Goal: Download file/media

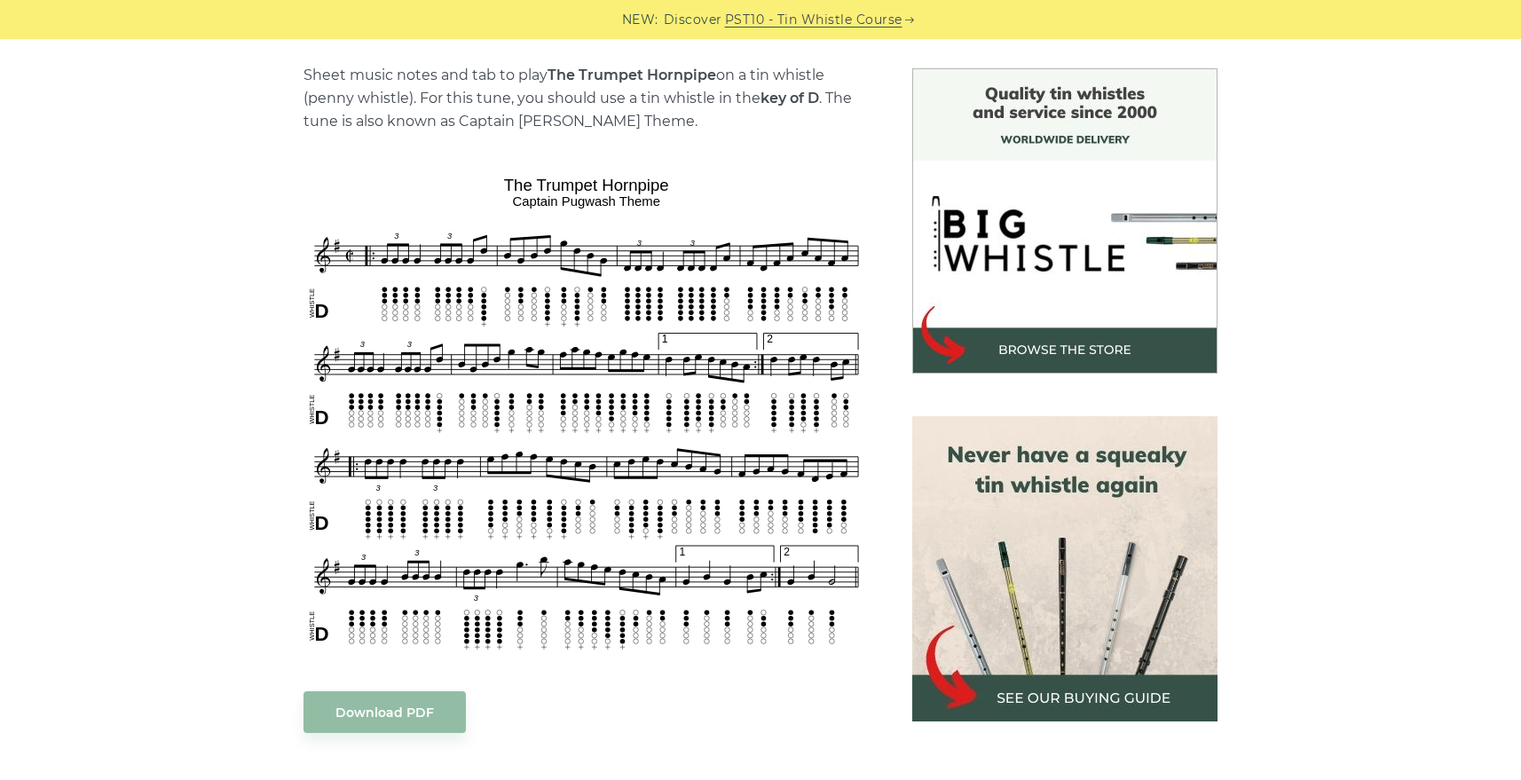
scroll to position [444, 0]
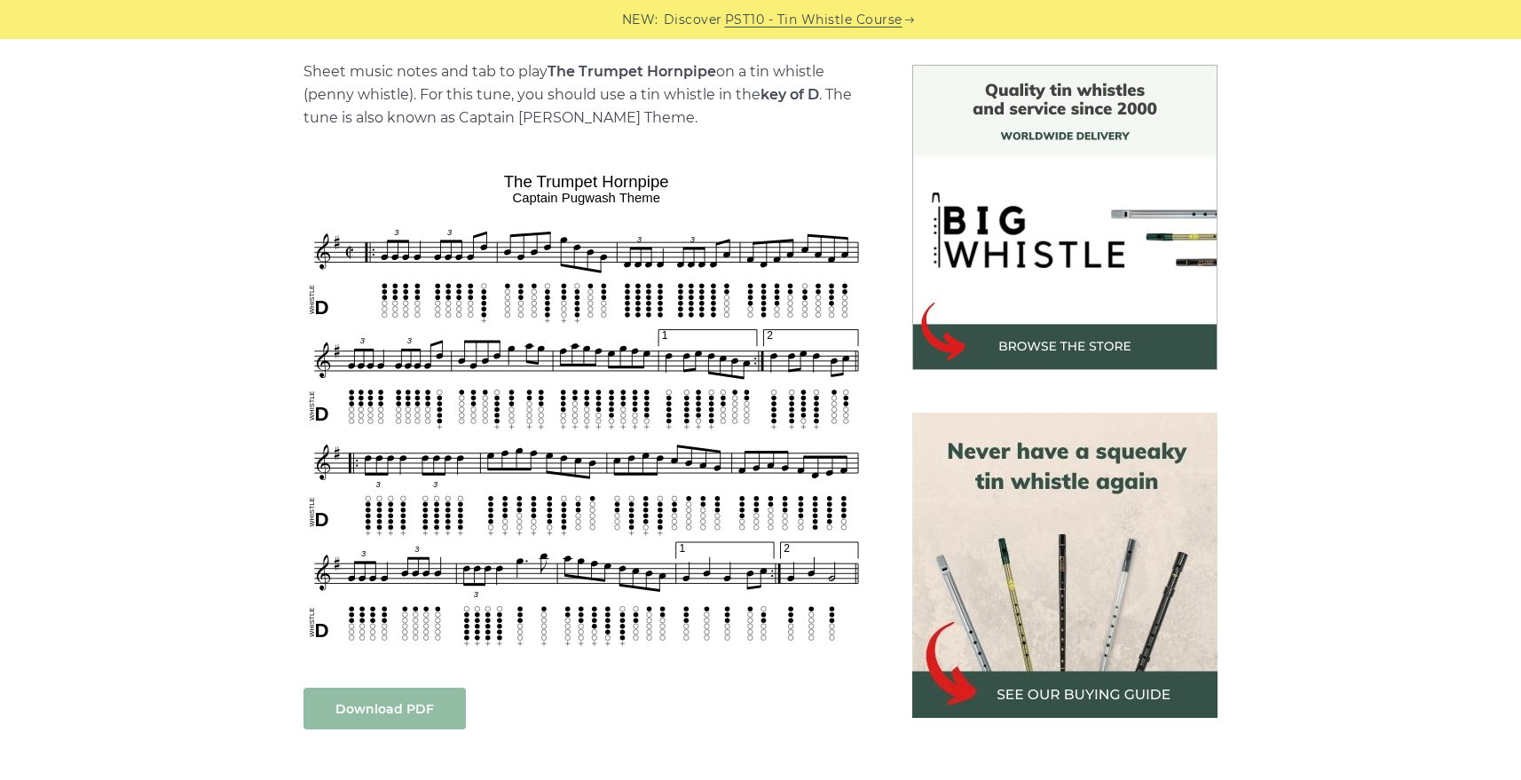
click at [358, 705] on link "Download PDF" at bounding box center [384, 709] width 162 height 42
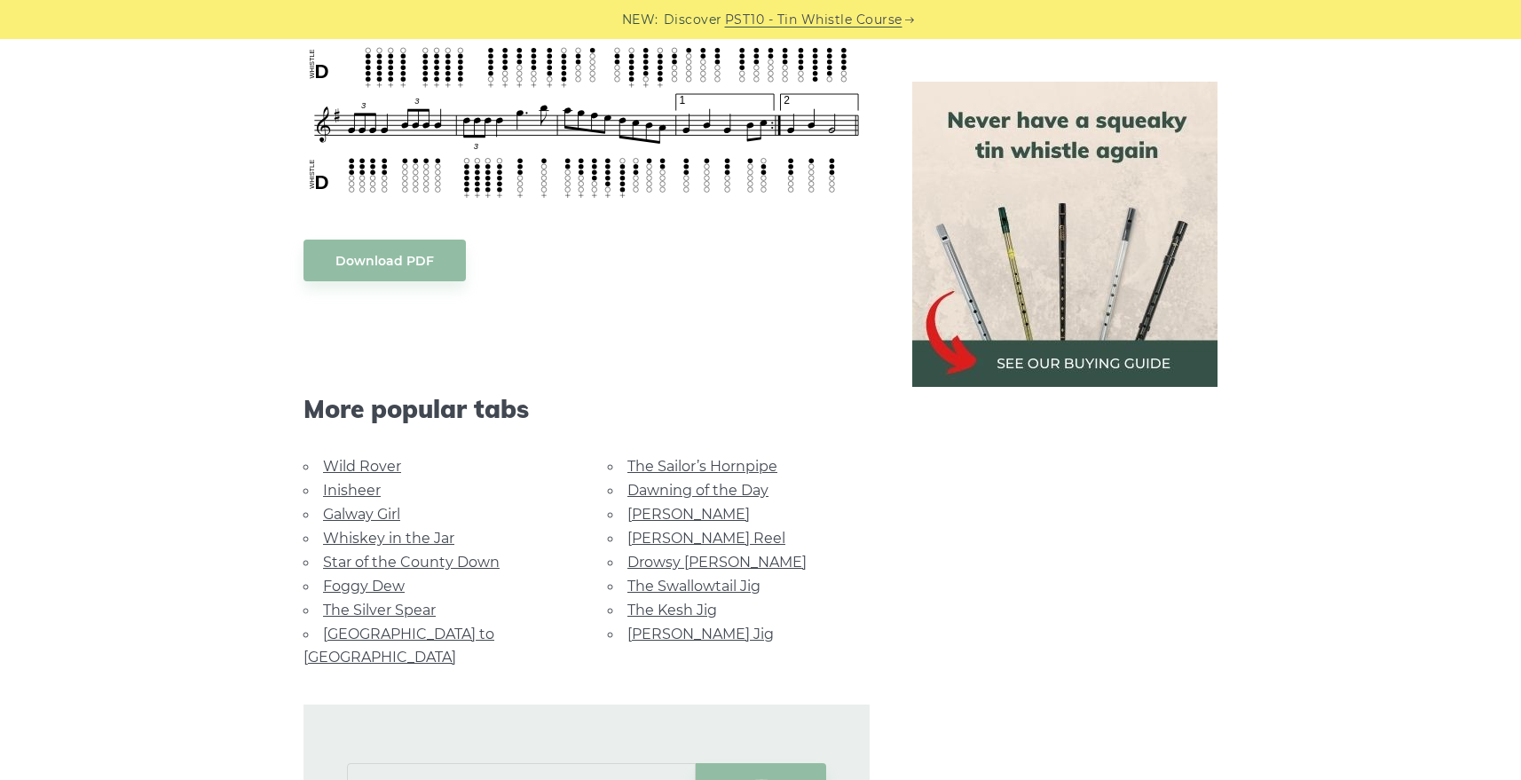
scroll to position [976, 0]
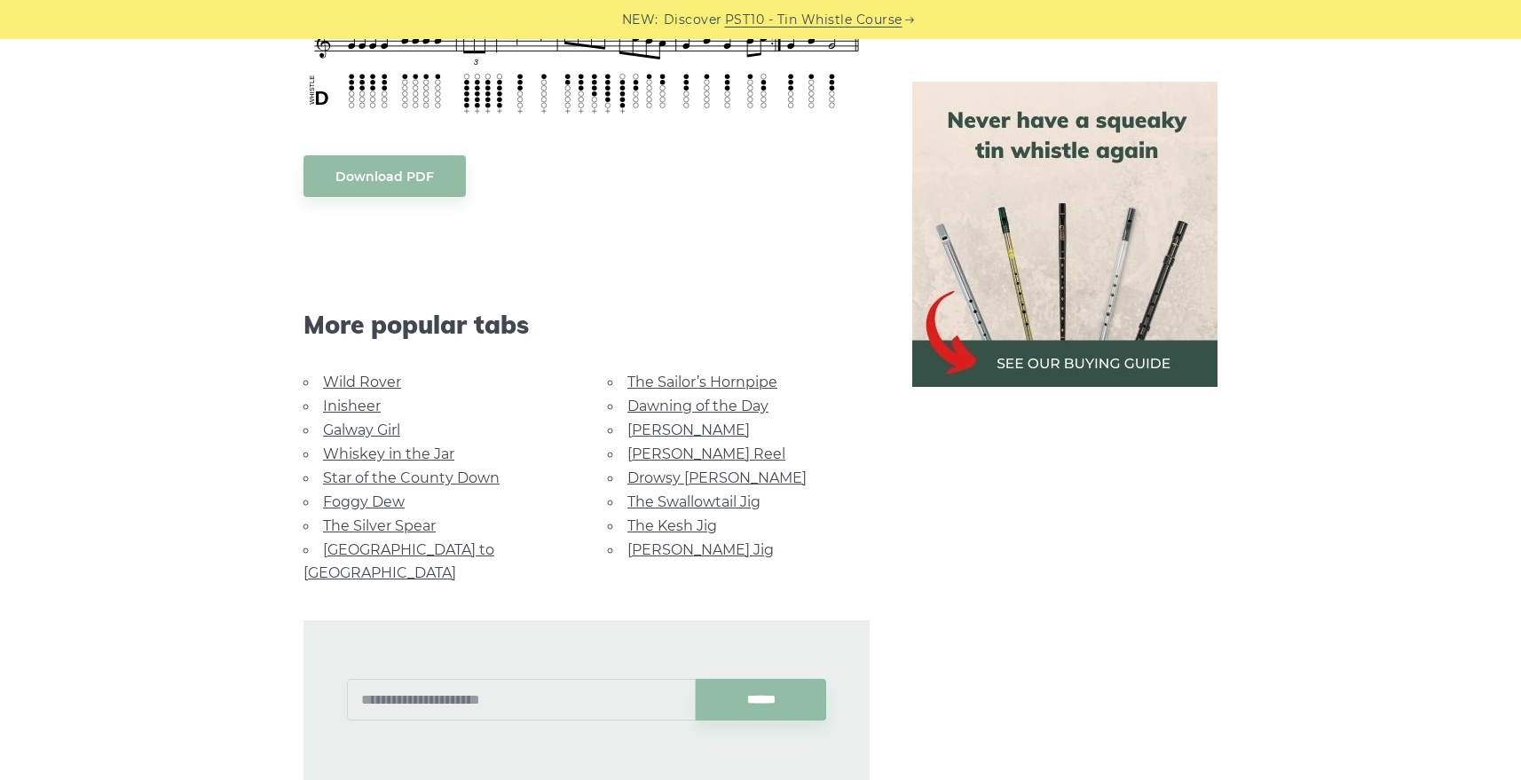
click at [689, 381] on link "The Sailor’s Hornpipe" at bounding box center [702, 382] width 150 height 17
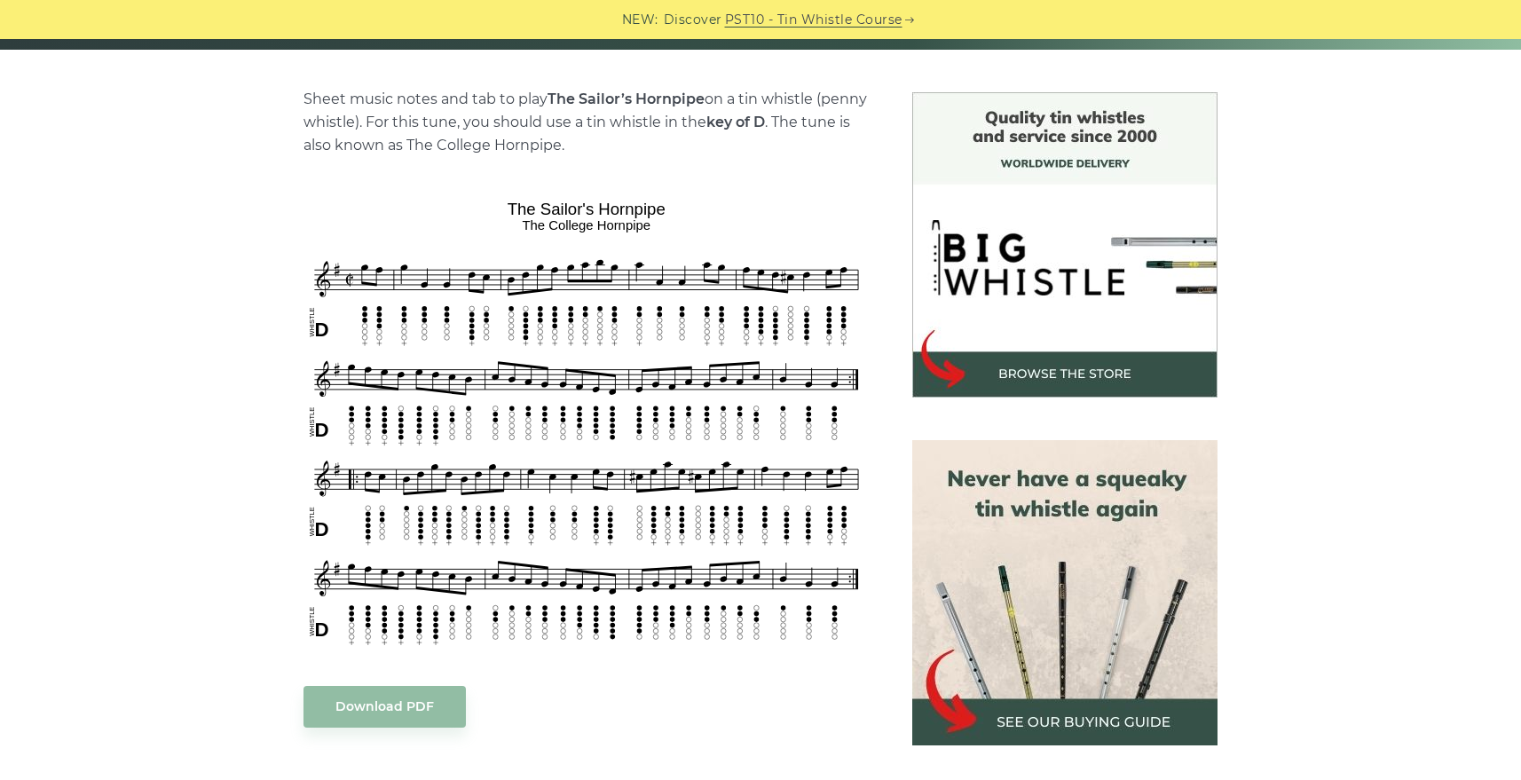
scroll to position [444, 0]
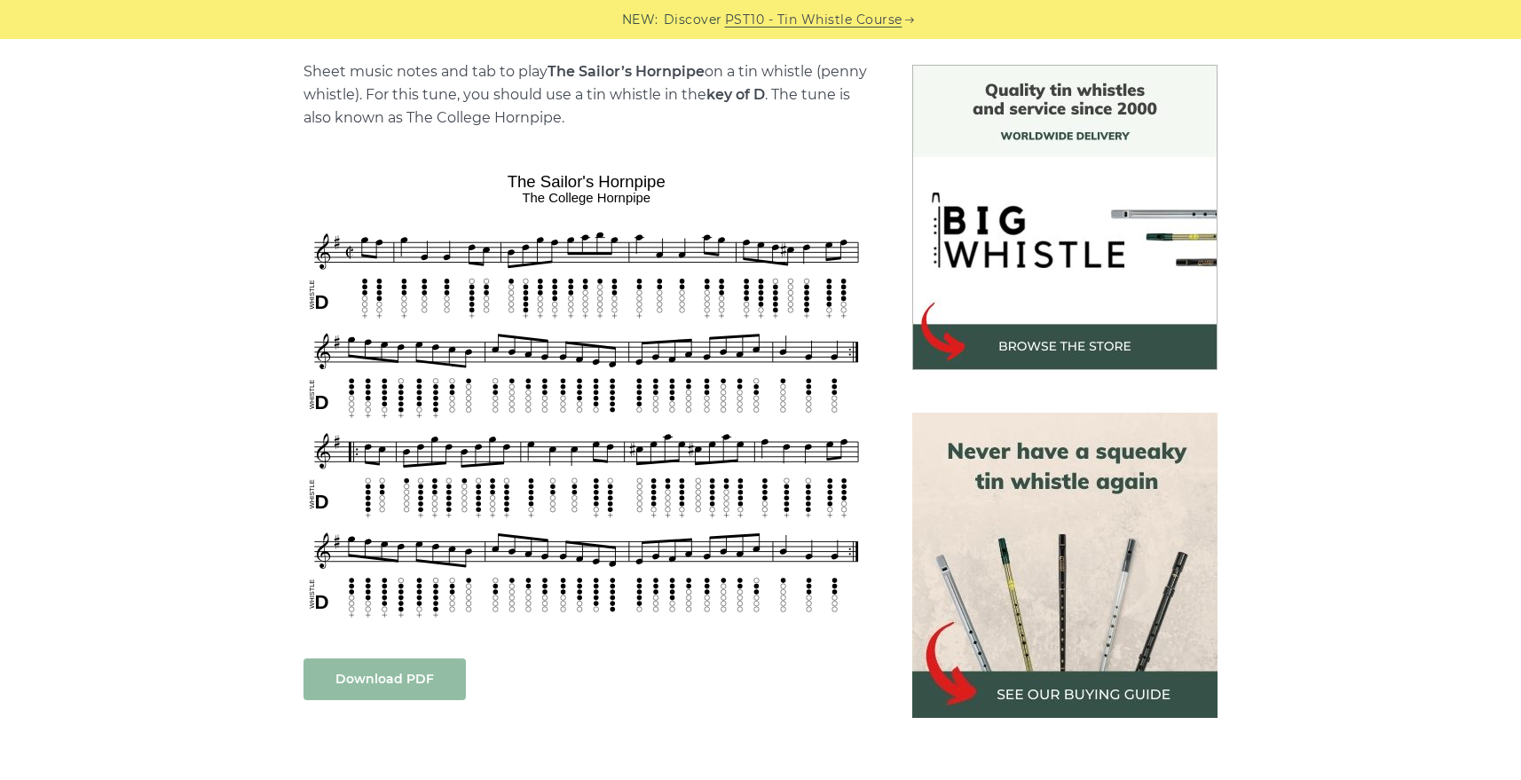
click at [378, 674] on link "Download PDF" at bounding box center [384, 679] width 162 height 42
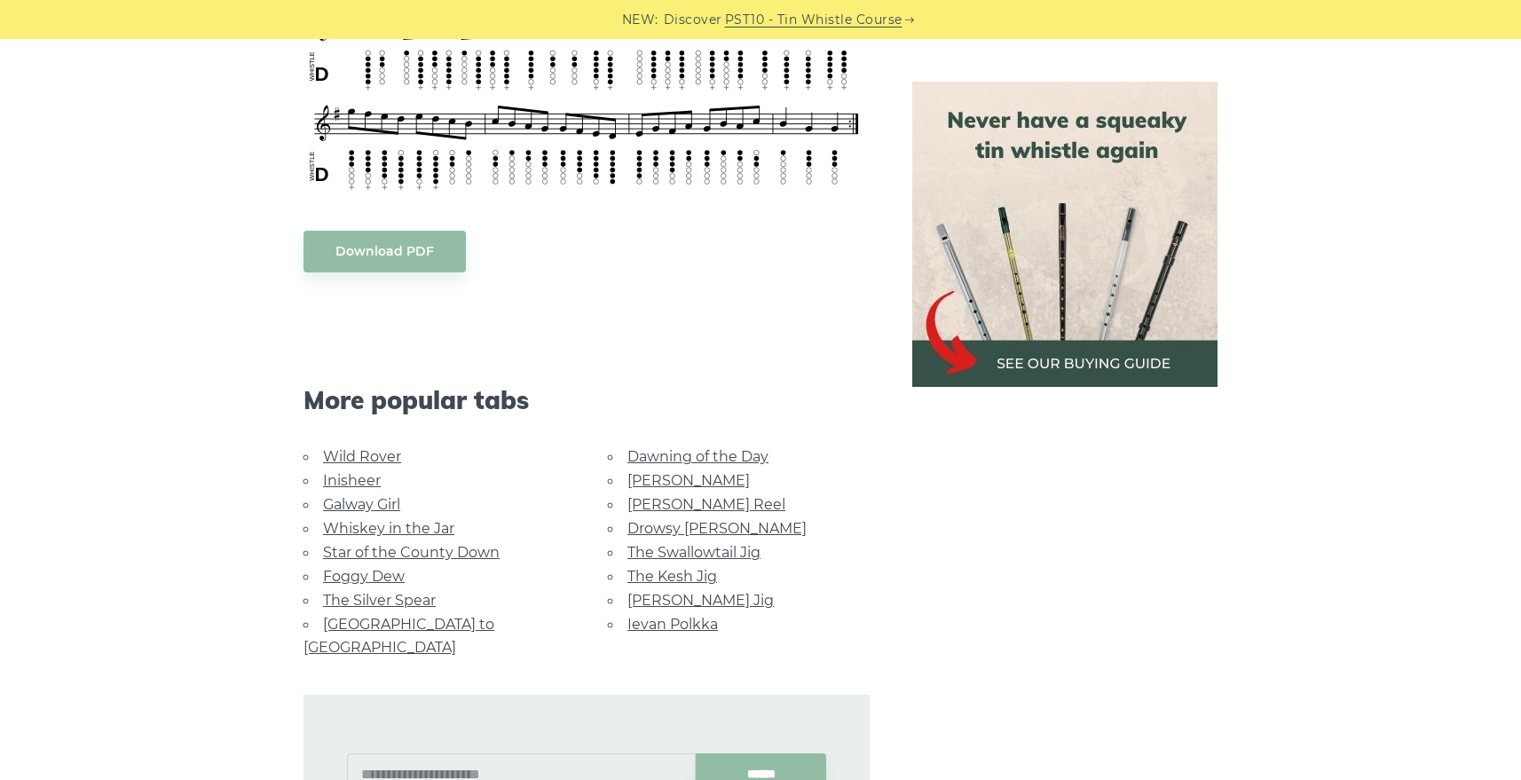
scroll to position [976, 0]
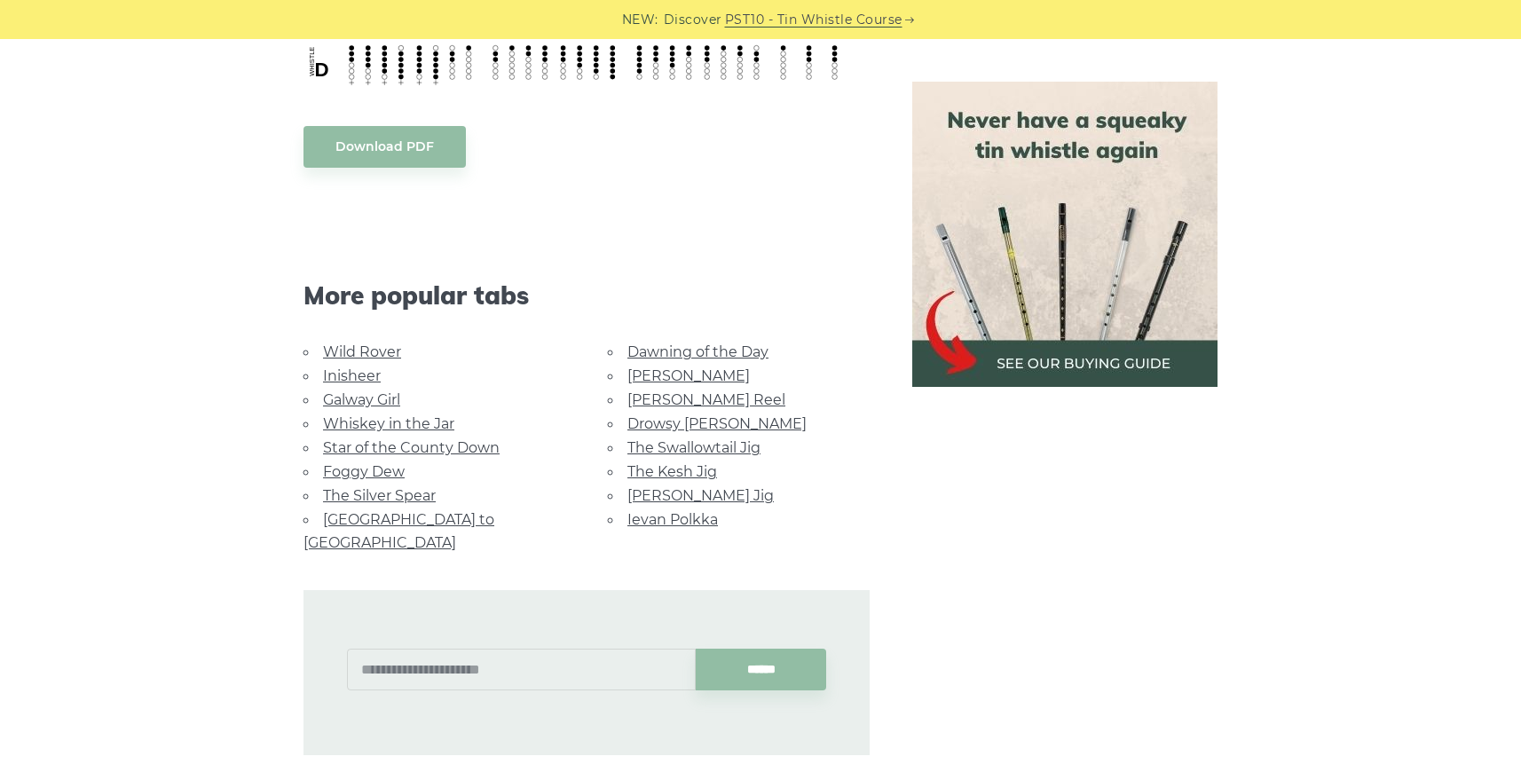
click at [664, 518] on link "Ievan Polkka" at bounding box center [672, 519] width 91 height 17
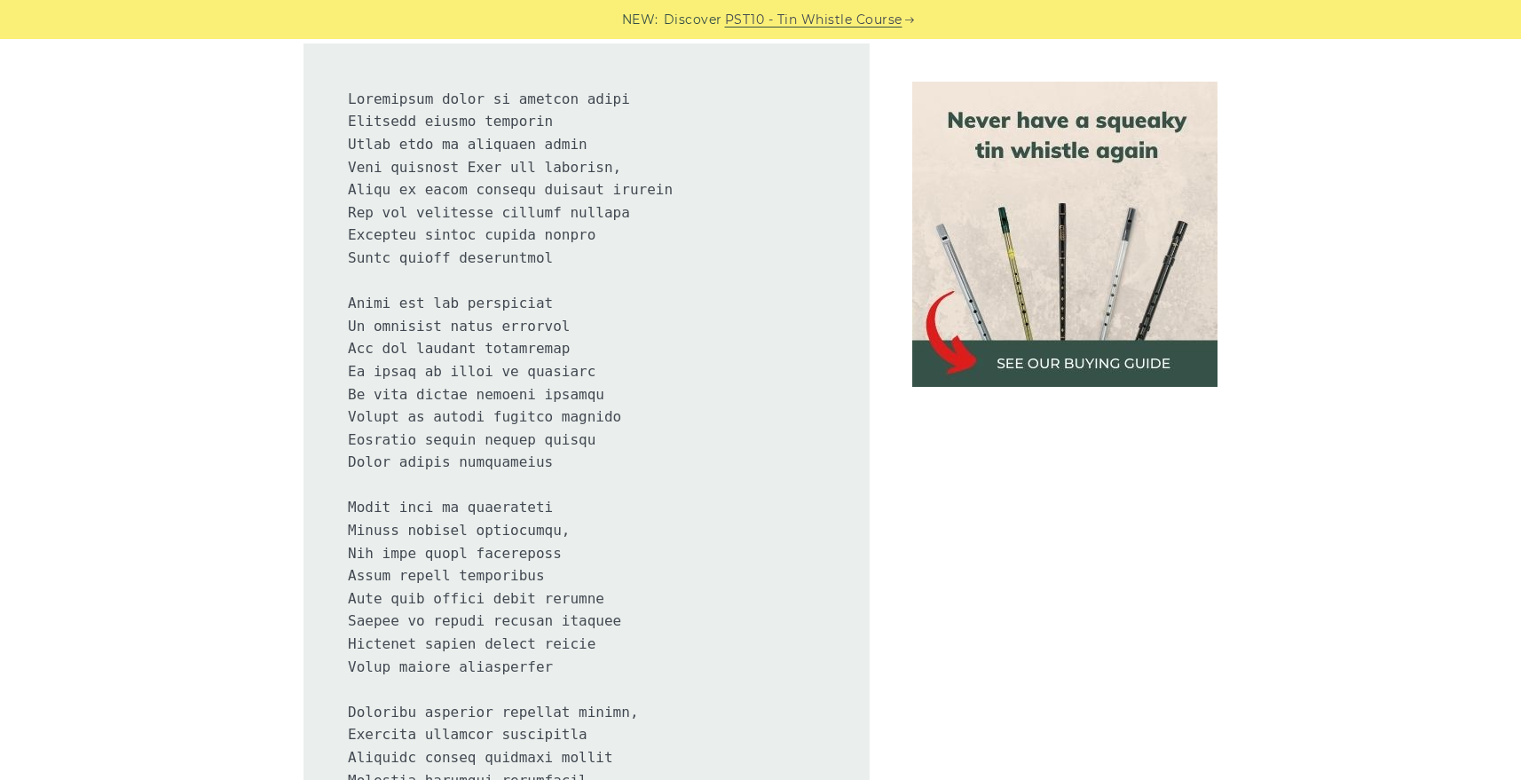
scroll to position [444, 0]
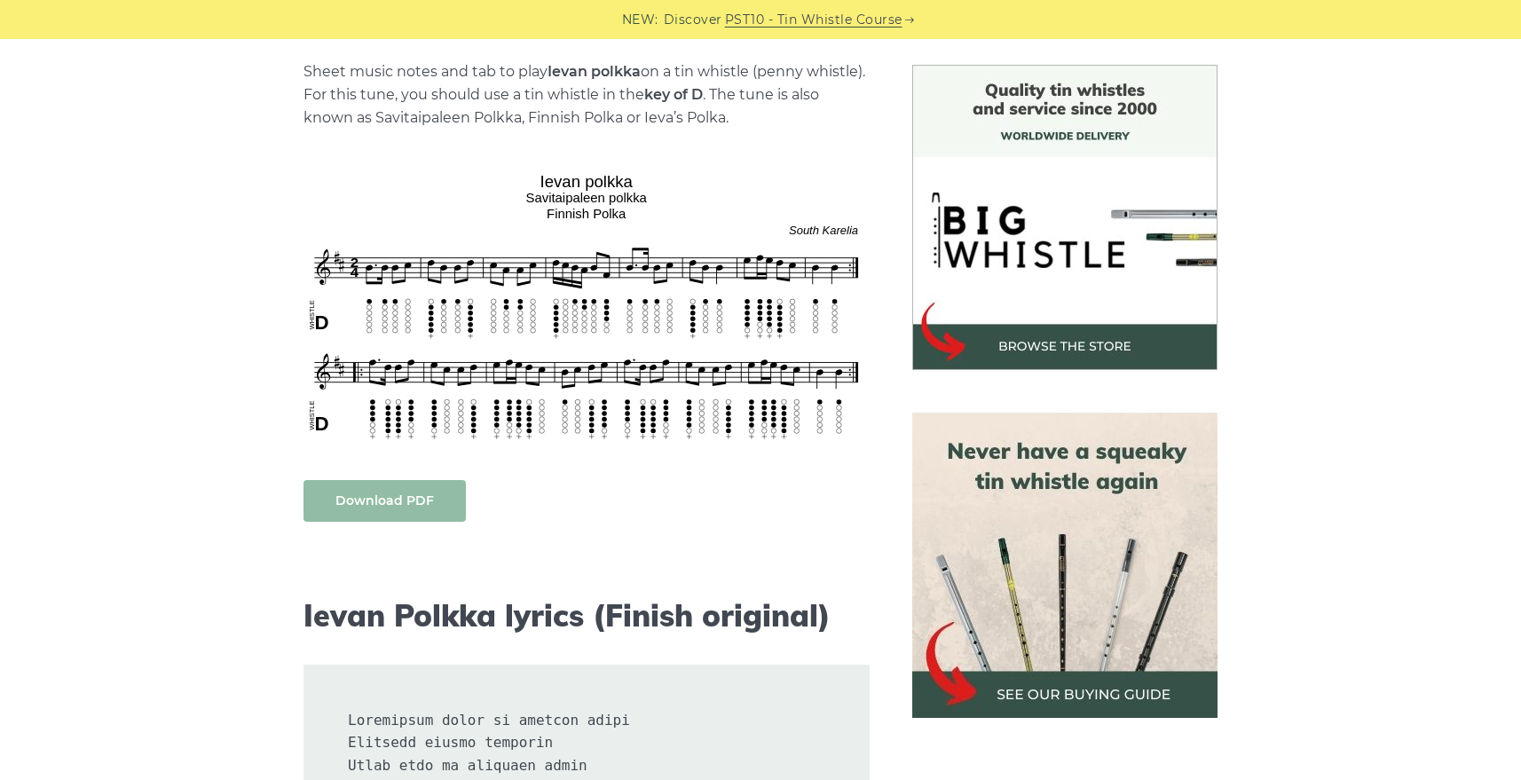
click at [379, 500] on link "Download PDF" at bounding box center [384, 501] width 162 height 42
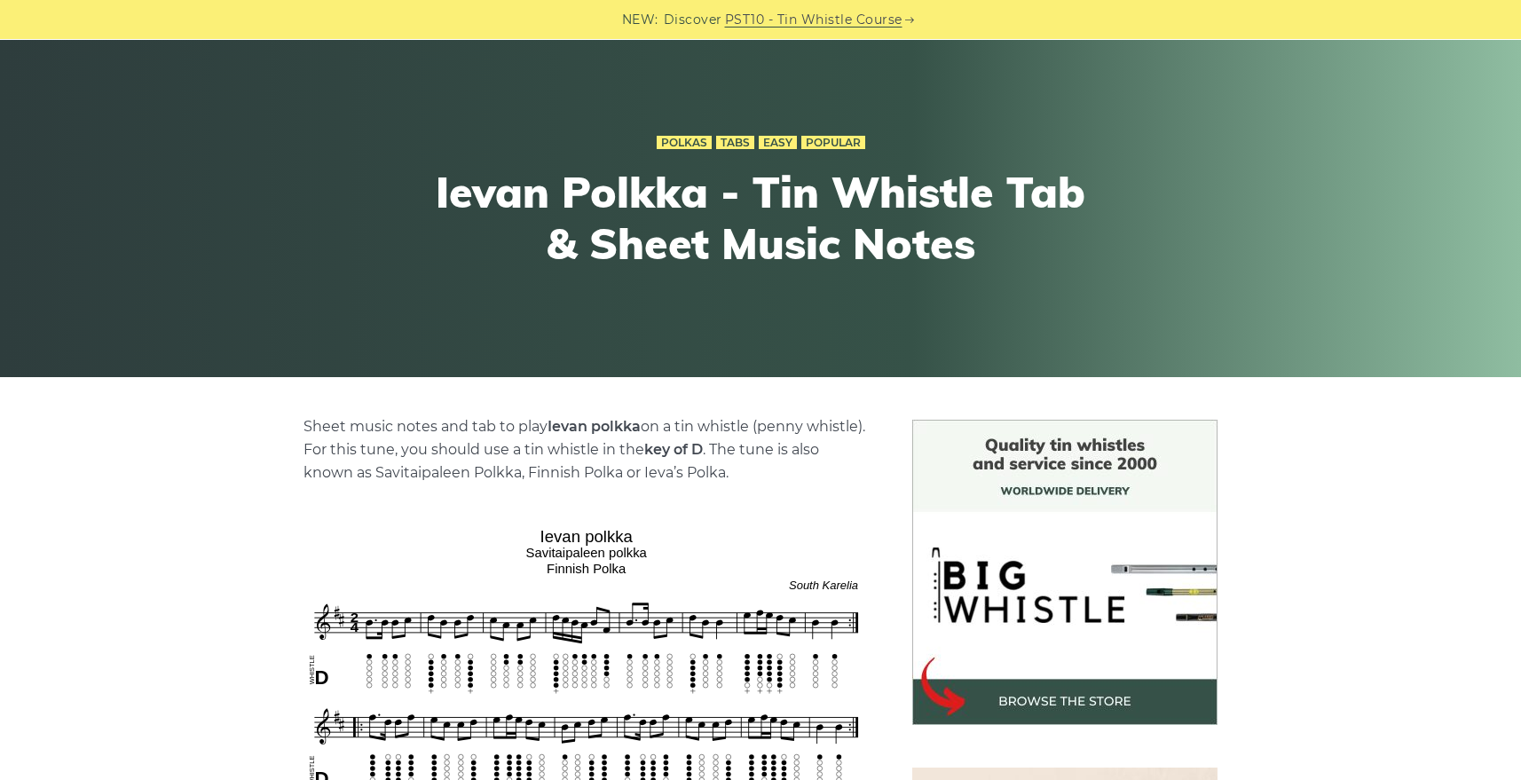
scroll to position [0, 0]
